Goal: Task Accomplishment & Management: Use online tool/utility

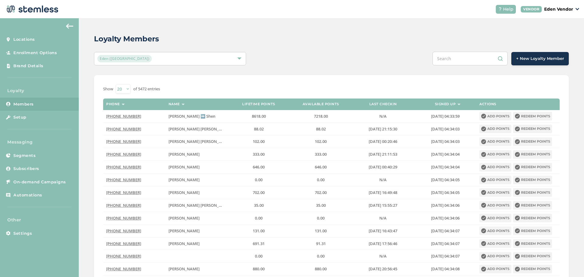
click at [450, 56] on input "text" at bounding box center [470, 59] width 75 height 14
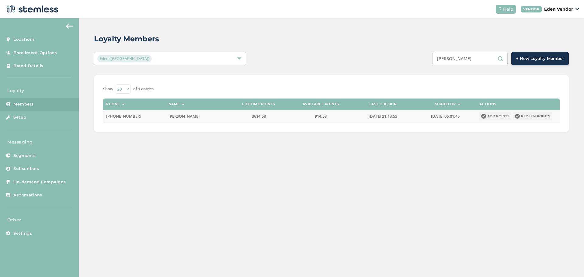
type input "[PERSON_NAME]"
click at [534, 118] on button "Redeem points" at bounding box center [532, 116] width 39 height 9
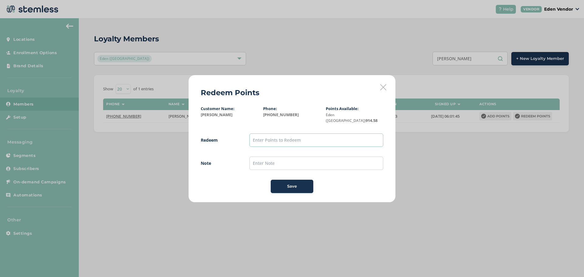
click at [286, 137] on input "text" at bounding box center [316, 140] width 134 height 13
type input "9"
type input "1"
type input "900"
click at [262, 162] on input "text" at bounding box center [316, 163] width 134 height 13
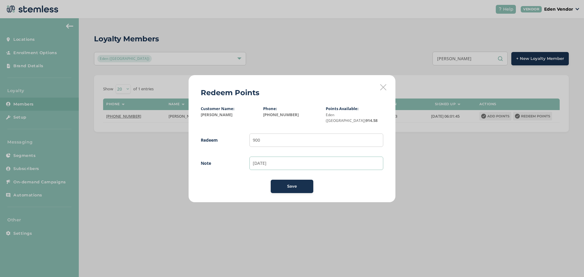
type input "[DATE]"
click at [283, 184] on div "Save" at bounding box center [292, 186] width 33 height 6
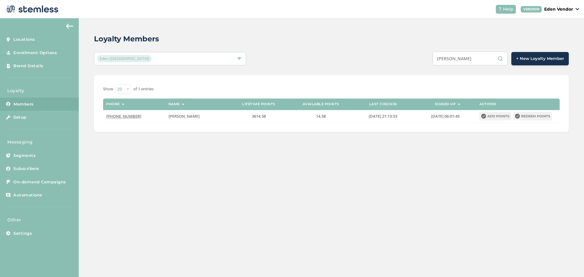
drag, startPoint x: 492, startPoint y: 54, endPoint x: 443, endPoint y: 52, distance: 49.3
click at [443, 52] on input "[PERSON_NAME]" at bounding box center [470, 59] width 75 height 14
type input "j"
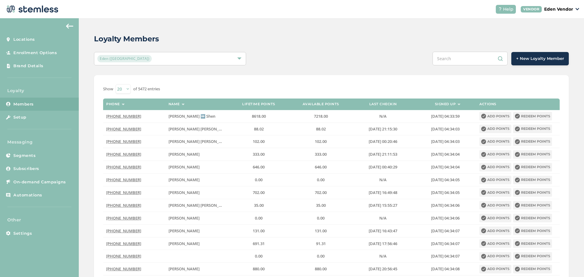
click at [283, 272] on div at bounding box center [331, 224] width 475 height 299
